Goal: Task Accomplishment & Management: Complete application form

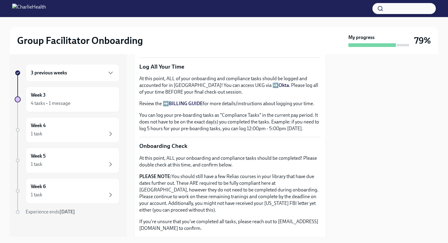
scroll to position [391, 0]
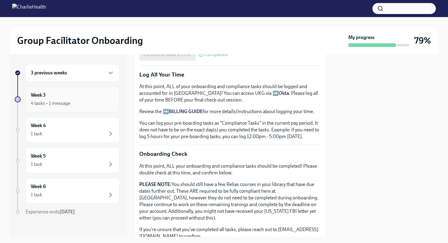
click at [97, 100] on div "4 tasks • 1 message" at bounding box center [72, 103] width 83 height 7
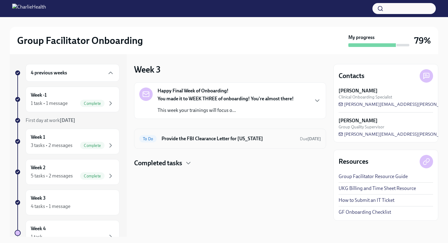
click at [189, 139] on h6 "Provide the FBI Clearance Letter for [US_STATE]" at bounding box center [227, 138] width 133 height 7
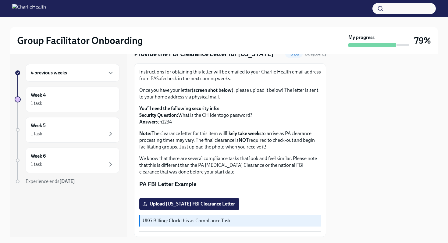
scroll to position [21, 0]
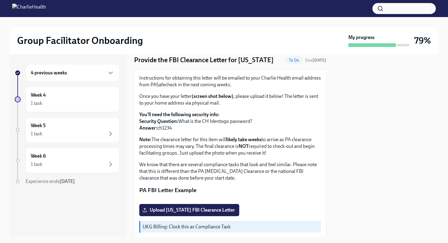
click at [158, 88] on p "Instructions for obtaining this letter will be emailed to your Charlie Health e…" at bounding box center [230, 81] width 182 height 13
copy p "PASafecheck"
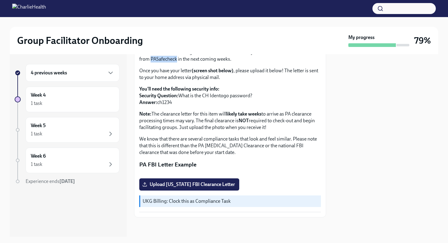
scroll to position [0, 0]
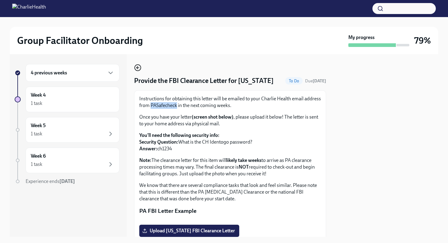
click at [140, 66] on icon "button" at bounding box center [137, 67] width 7 height 7
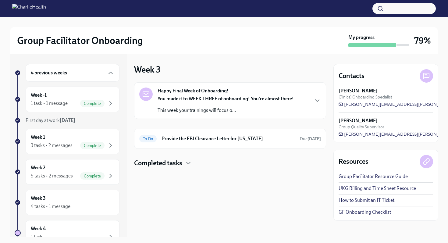
click at [182, 166] on h4 "Completed tasks" at bounding box center [158, 162] width 48 height 9
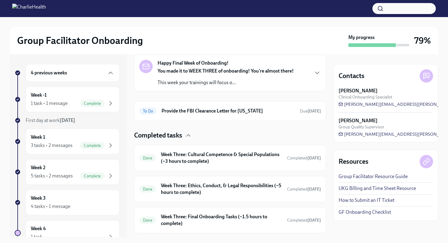
scroll to position [44, 0]
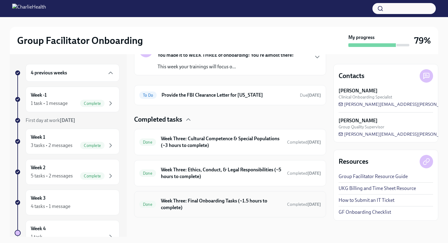
click at [197, 211] on div "Done Week Three: Final Onboarding Tasks (~1.5 hours to complete) Completed [DAT…" at bounding box center [230, 204] width 182 height 16
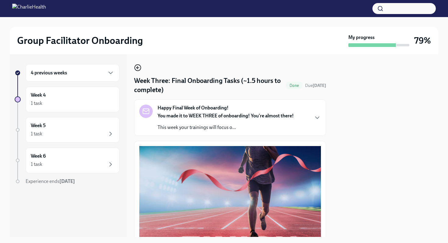
click at [140, 66] on circle "button" at bounding box center [138, 68] width 6 height 6
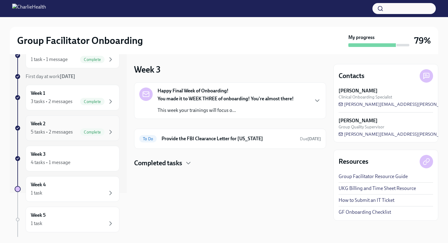
scroll to position [58, 0]
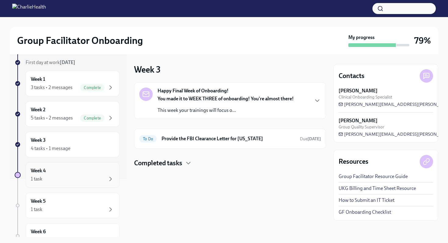
click at [67, 173] on div "Week 4 1 task" at bounding box center [72, 174] width 83 height 15
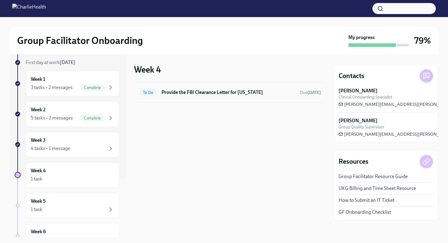
click at [235, 96] on div "To Do Provide the FBI Clearance Letter for [US_STATE] Due [DATE]" at bounding box center [230, 92] width 182 height 10
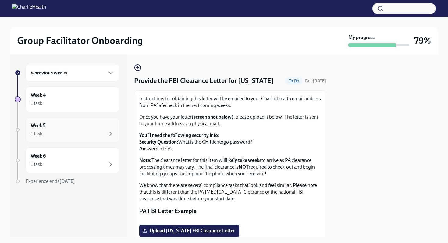
click at [93, 124] on div "Week 5 1 task" at bounding box center [72, 129] width 83 height 15
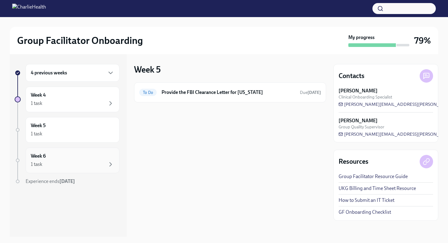
click at [86, 165] on div "1 task" at bounding box center [72, 164] width 83 height 7
click at [94, 104] on div "1 task" at bounding box center [72, 103] width 83 height 7
click at [75, 65] on div "4 previous weeks" at bounding box center [73, 73] width 94 height 18
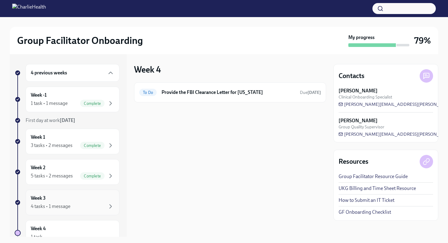
click at [73, 212] on div "Week 3 4 tasks • 1 message" at bounding box center [73, 202] width 94 height 26
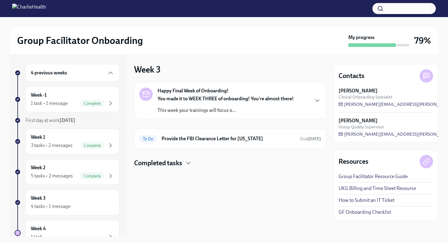
click at [240, 95] on p "You made it to WEEK THREE of onboarding! You're almost there!" at bounding box center [226, 98] width 136 height 7
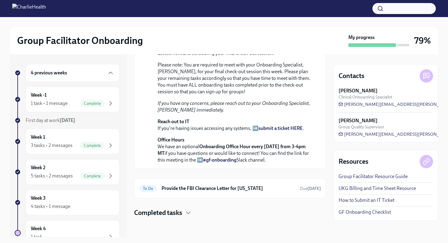
scroll to position [180, 0]
click at [162, 211] on h4 "Completed tasks" at bounding box center [158, 212] width 48 height 9
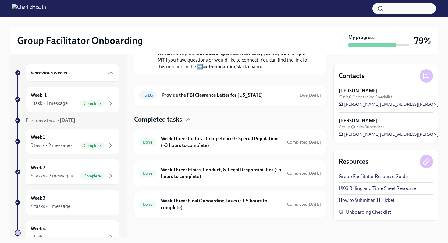
scroll to position [273, 0]
click at [176, 204] on h6 "Week Three: Final Onboarding Tasks (~1.5 hours to complete)" at bounding box center [221, 203] width 121 height 13
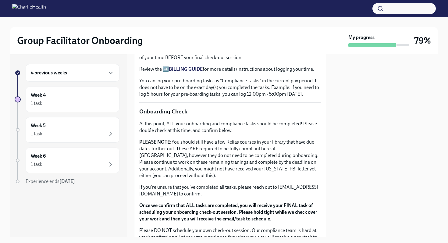
scroll to position [432, 0]
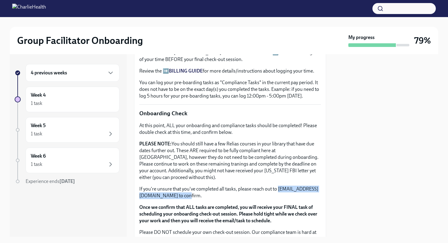
drag, startPoint x: 140, startPoint y: 195, endPoint x: 221, endPoint y: 197, distance: 81.1
click at [221, 197] on p "If you're unsure that you've completed all tasks, please reach out to [EMAIL_AD…" at bounding box center [230, 192] width 182 height 13
copy p "[EMAIL_ADDRESS][DOMAIN_NAME]"
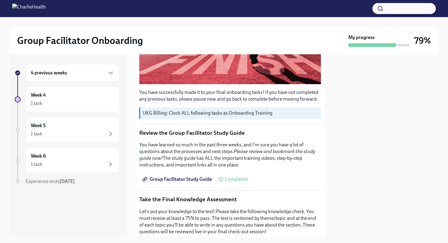
scroll to position [0, 0]
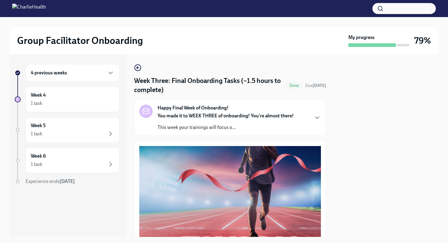
click at [56, 41] on h2 "Group Facilitator Onboarding" at bounding box center [80, 40] width 126 height 12
click at [146, 124] on div "Happy Final Week of Onboarding! You made it to WEEK THREE of onboarding! You're…" at bounding box center [216, 117] width 154 height 26
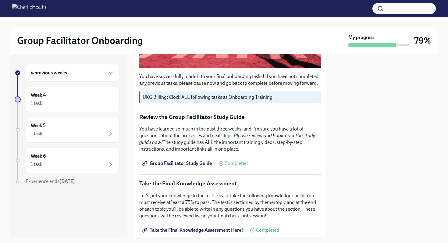
scroll to position [741, 0]
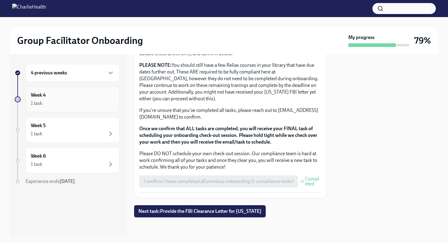
click at [69, 105] on div "1 task" at bounding box center [72, 103] width 83 height 7
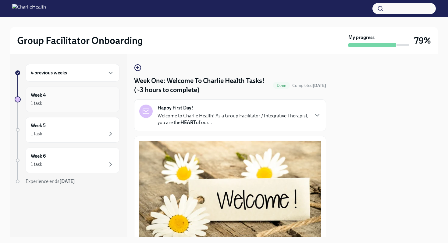
click at [101, 102] on div "1 task" at bounding box center [72, 103] width 83 height 7
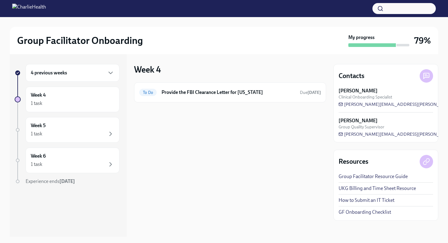
click at [101, 79] on div "4 previous weeks" at bounding box center [73, 73] width 94 height 18
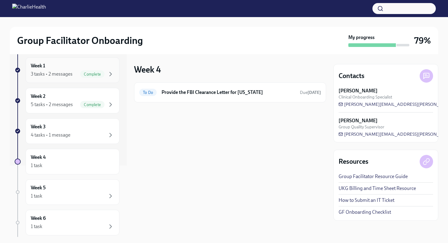
scroll to position [106, 0]
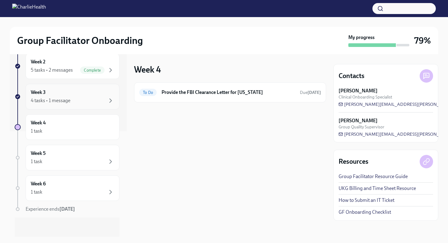
click at [97, 102] on div "4 tasks • 1 message" at bounding box center [72, 100] width 83 height 7
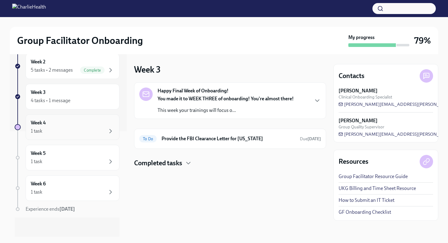
click at [94, 134] on div "1 task" at bounding box center [72, 130] width 83 height 7
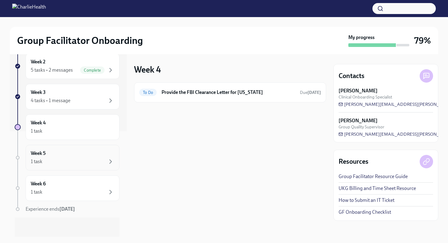
click at [83, 158] on div "1 task" at bounding box center [72, 161] width 83 height 7
click at [77, 188] on div "1 task" at bounding box center [72, 191] width 83 height 7
